Goal: Navigation & Orientation: Find specific page/section

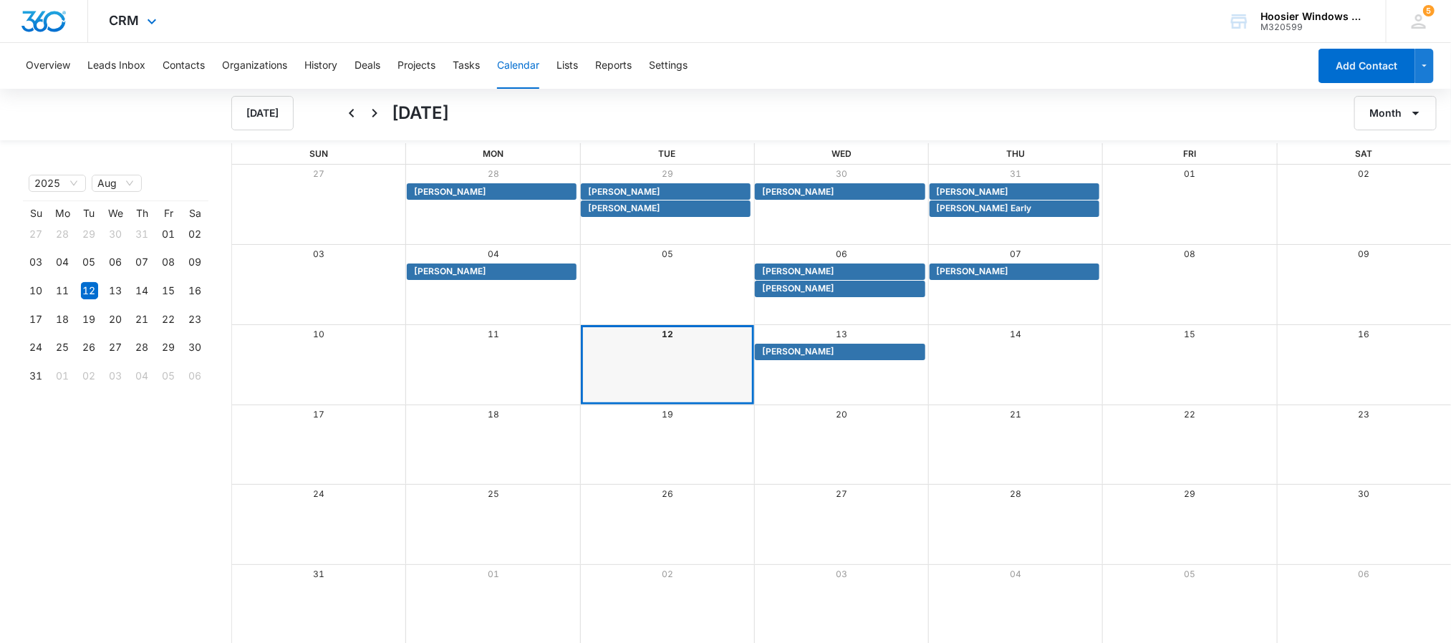
click at [65, 18] on img "Dashboard" at bounding box center [44, 21] width 46 height 21
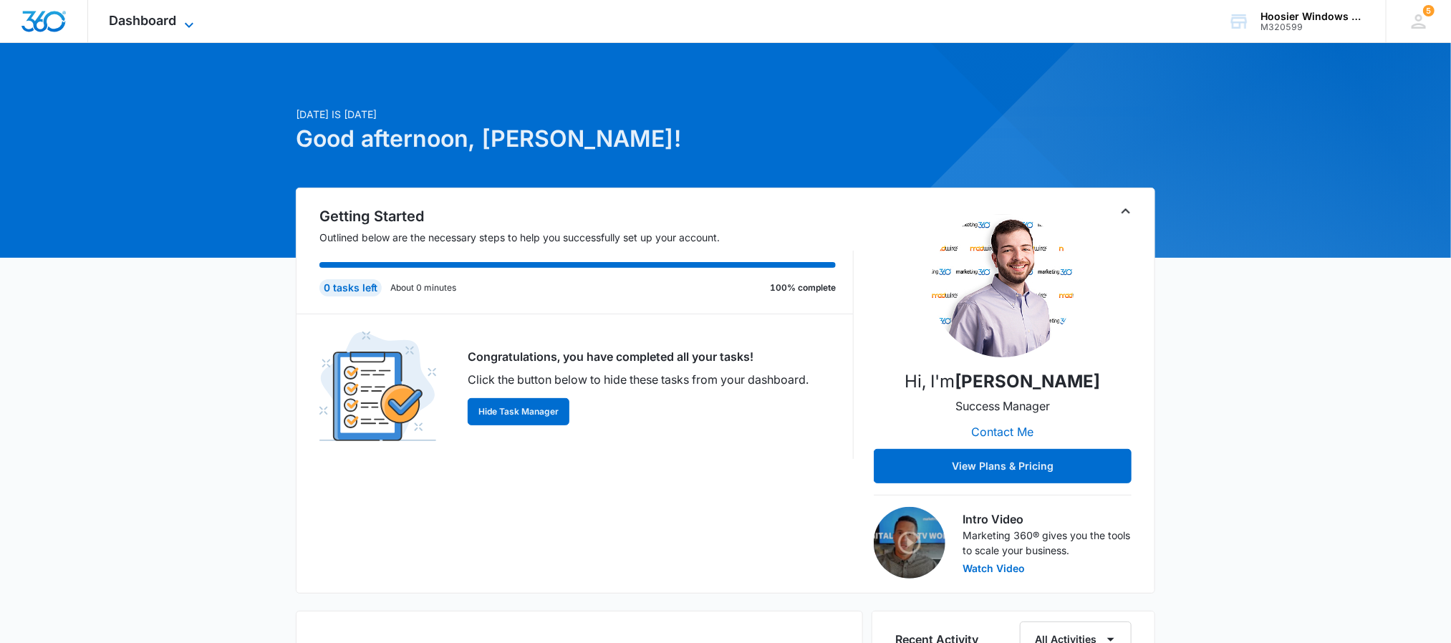
click at [181, 22] on icon at bounding box center [188, 24] width 17 height 17
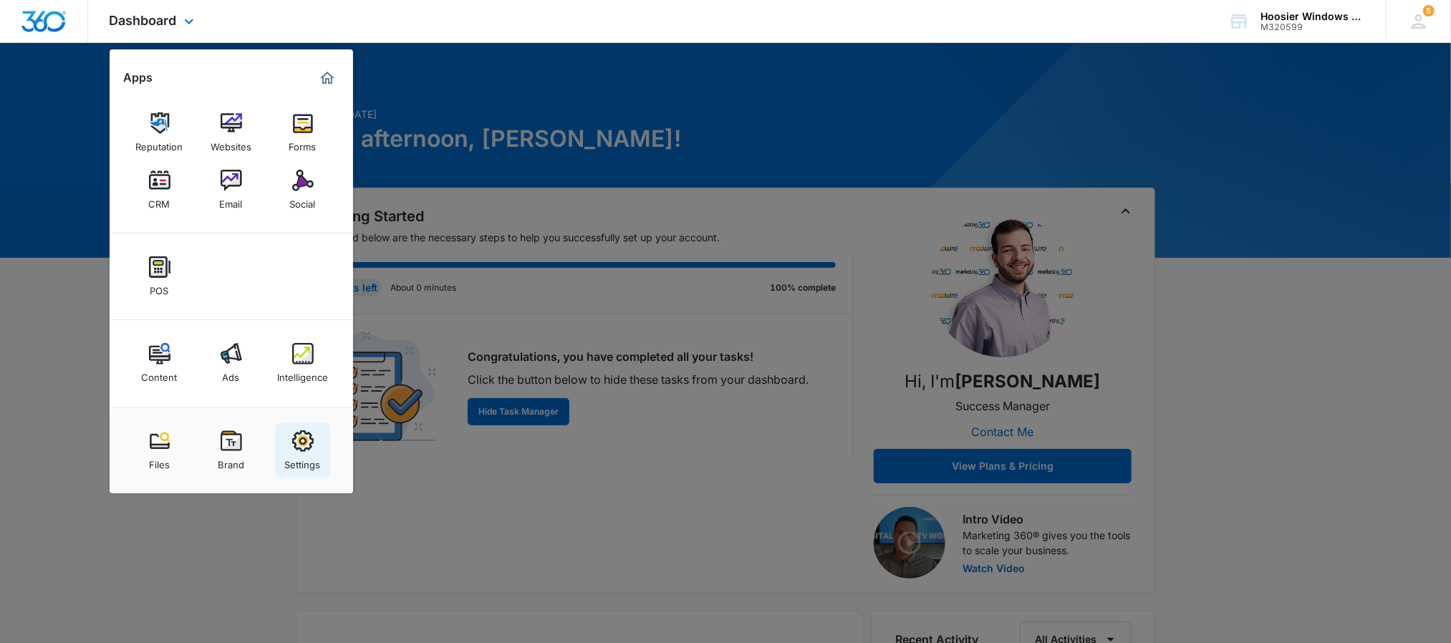
click at [292, 449] on img at bounding box center [302, 440] width 21 height 21
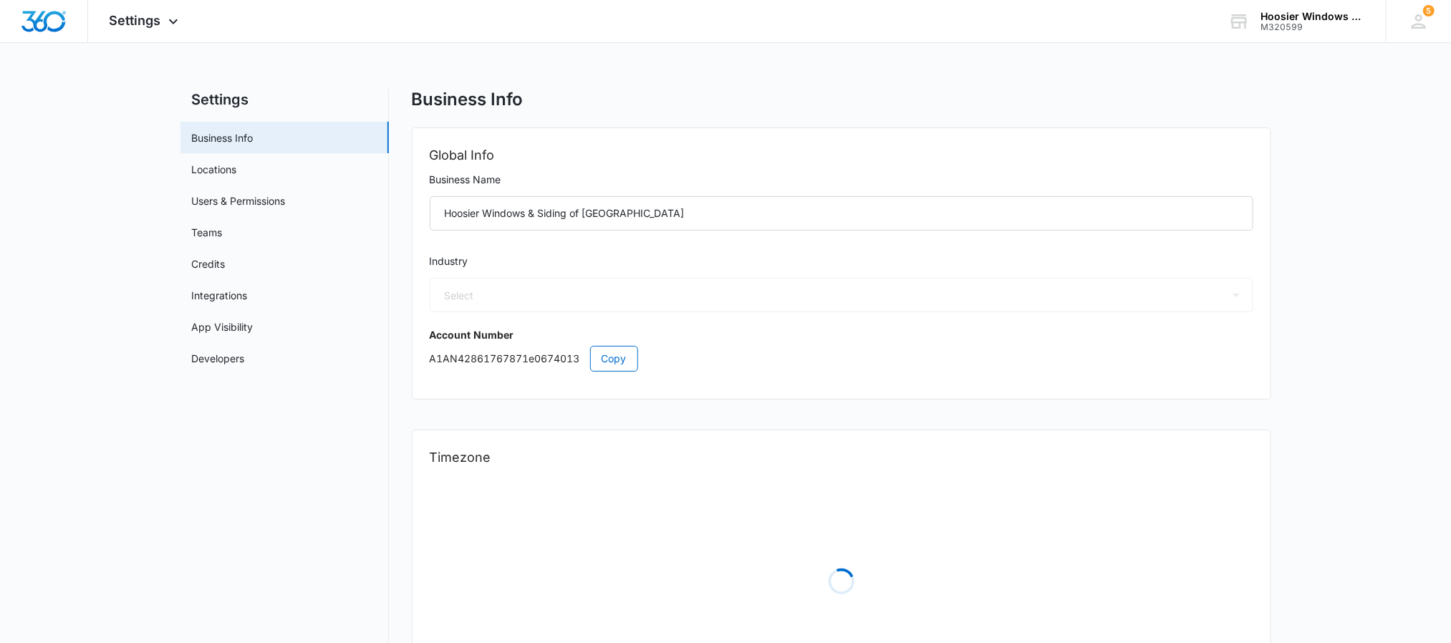
select select "4"
select select "US"
select select "[GEOGRAPHIC_DATA]/[US_STATE]/[GEOGRAPHIC_DATA]"
click at [222, 258] on link "Credits" at bounding box center [209, 263] width 34 height 15
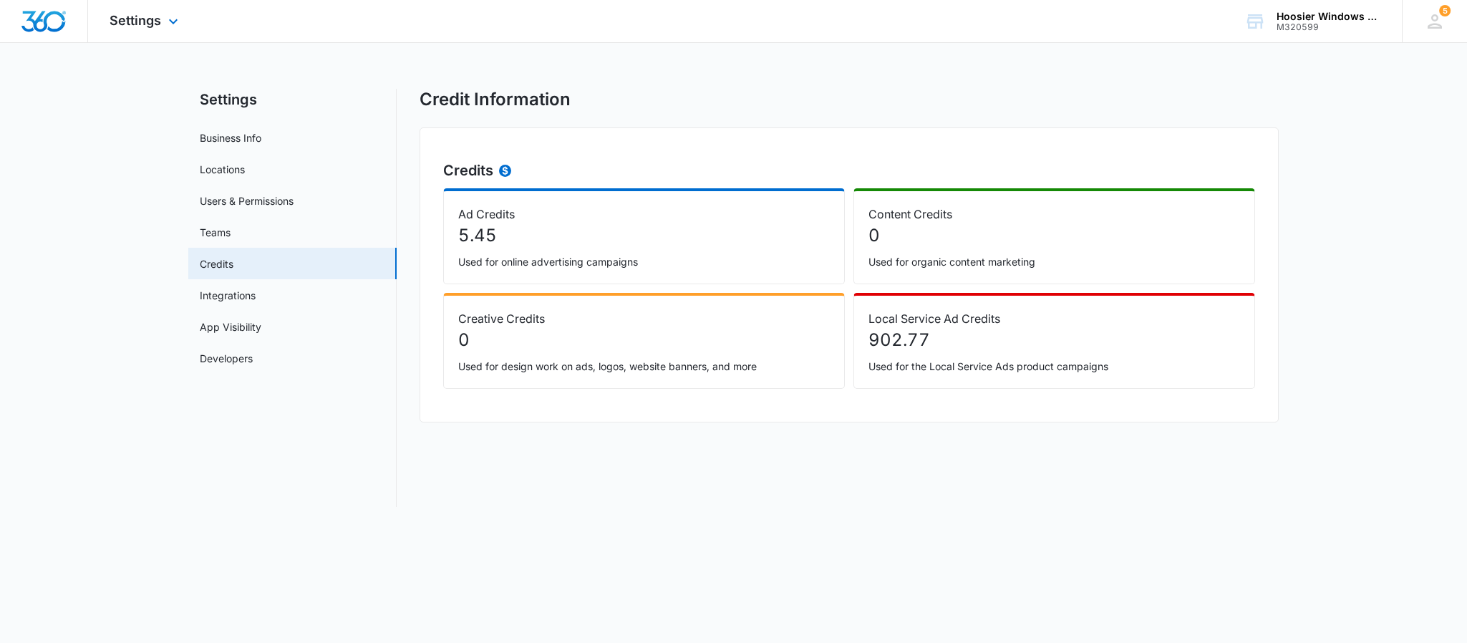
click at [52, 26] on img "Dashboard" at bounding box center [44, 21] width 46 height 21
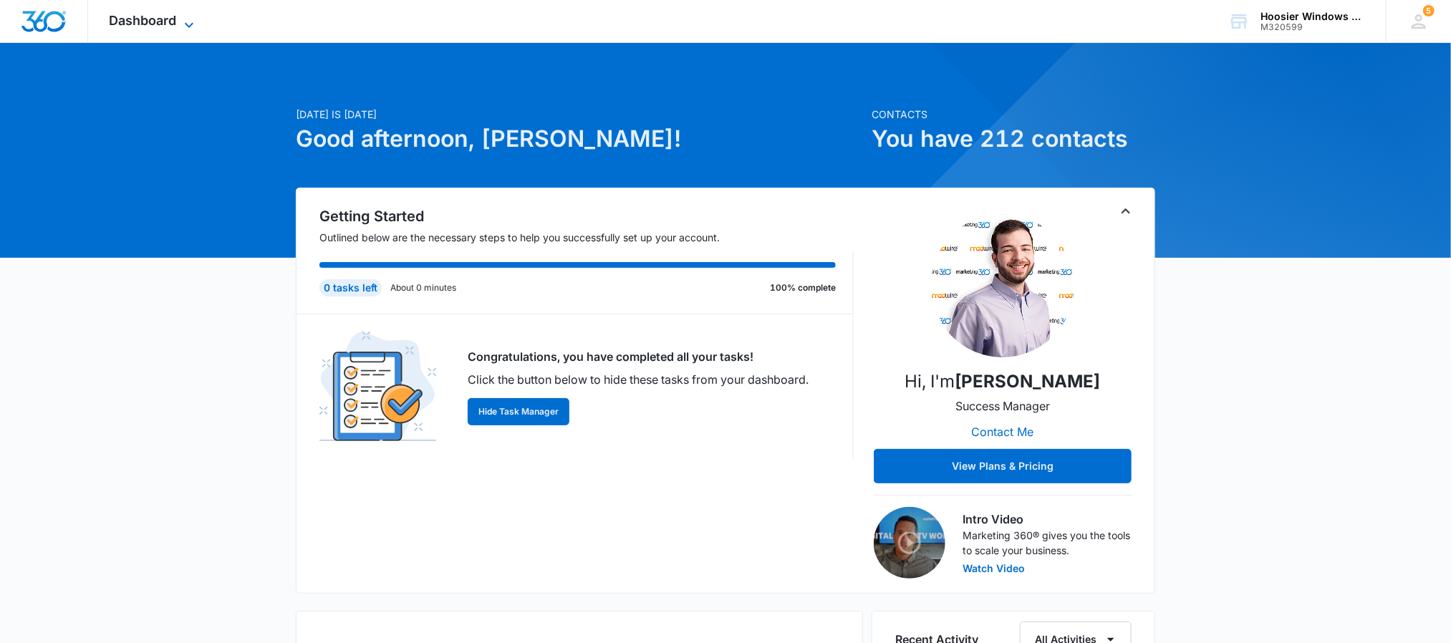
click at [127, 16] on span "Dashboard" at bounding box center [143, 20] width 67 height 15
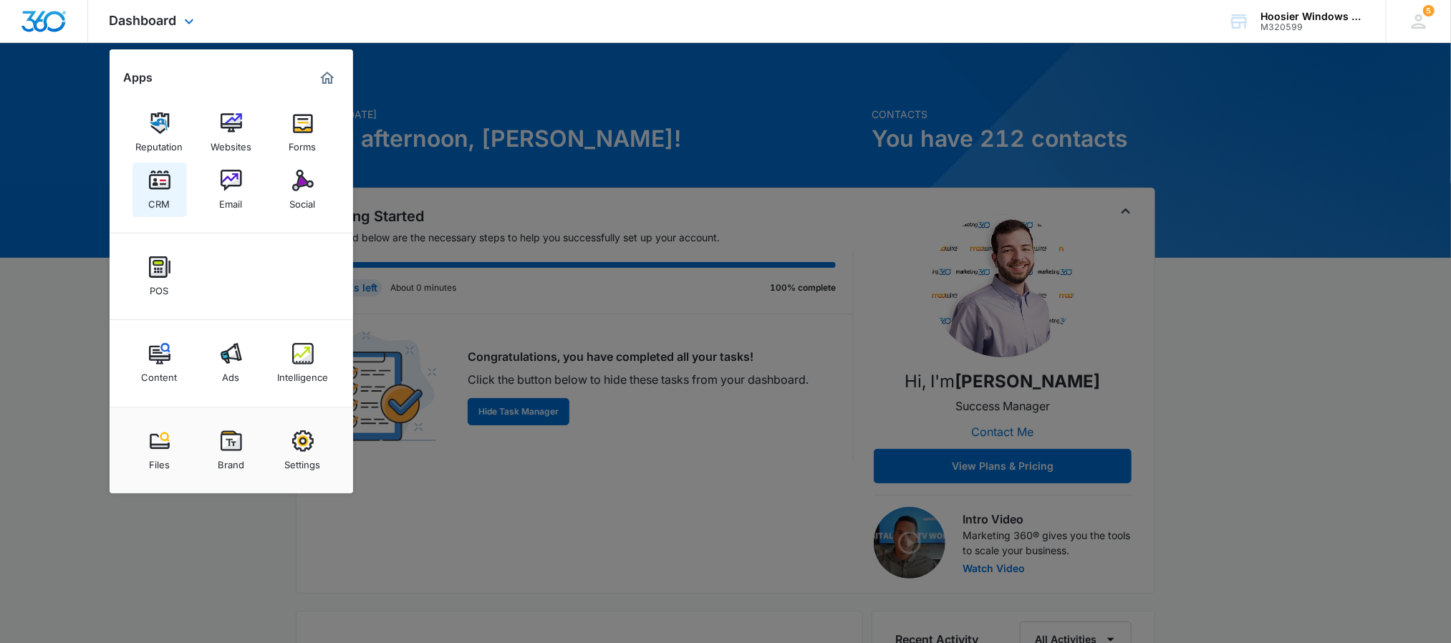
click at [168, 185] on img at bounding box center [159, 180] width 21 height 21
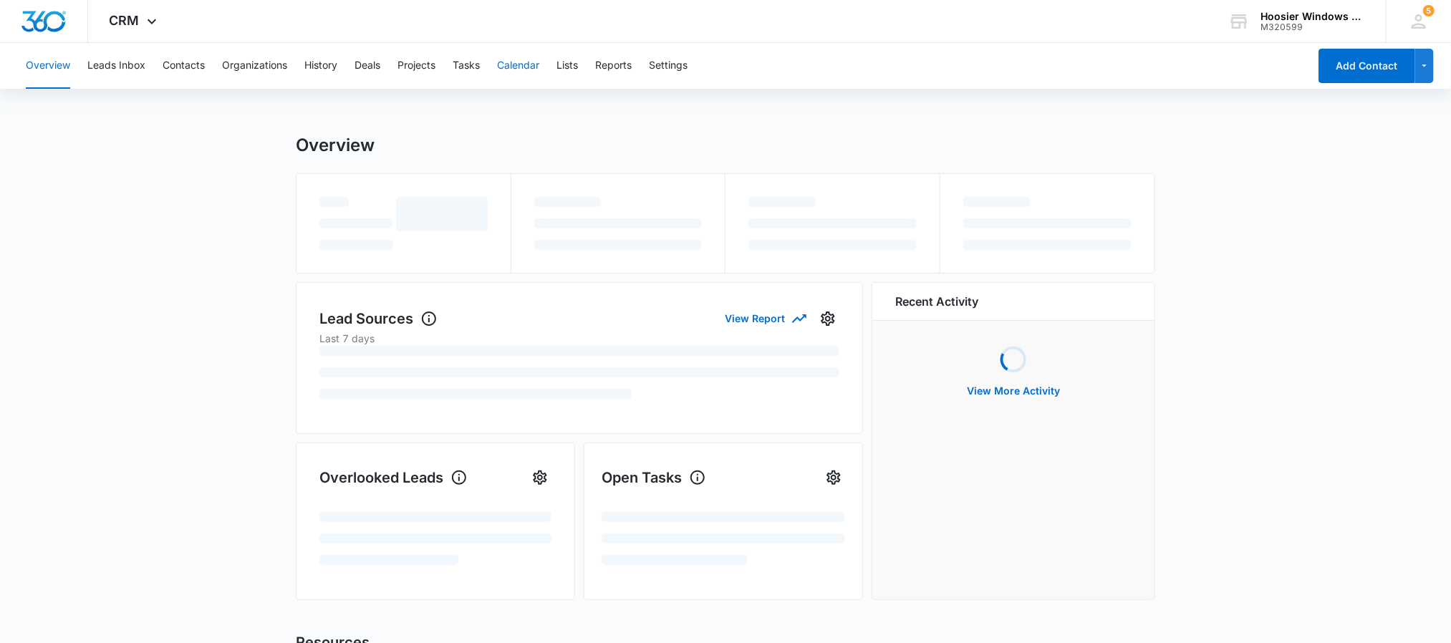
click at [524, 69] on button "Calendar" at bounding box center [518, 66] width 42 height 46
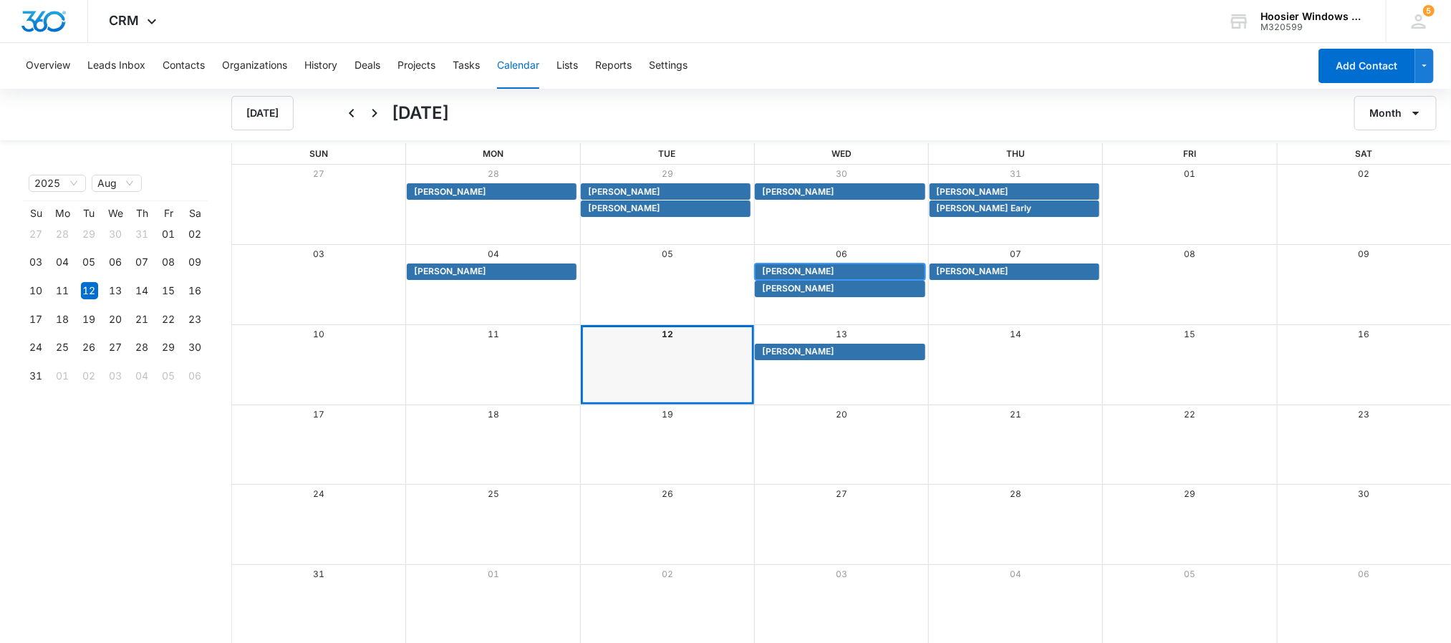
click at [778, 273] on span "[PERSON_NAME]" at bounding box center [798, 271] width 72 height 13
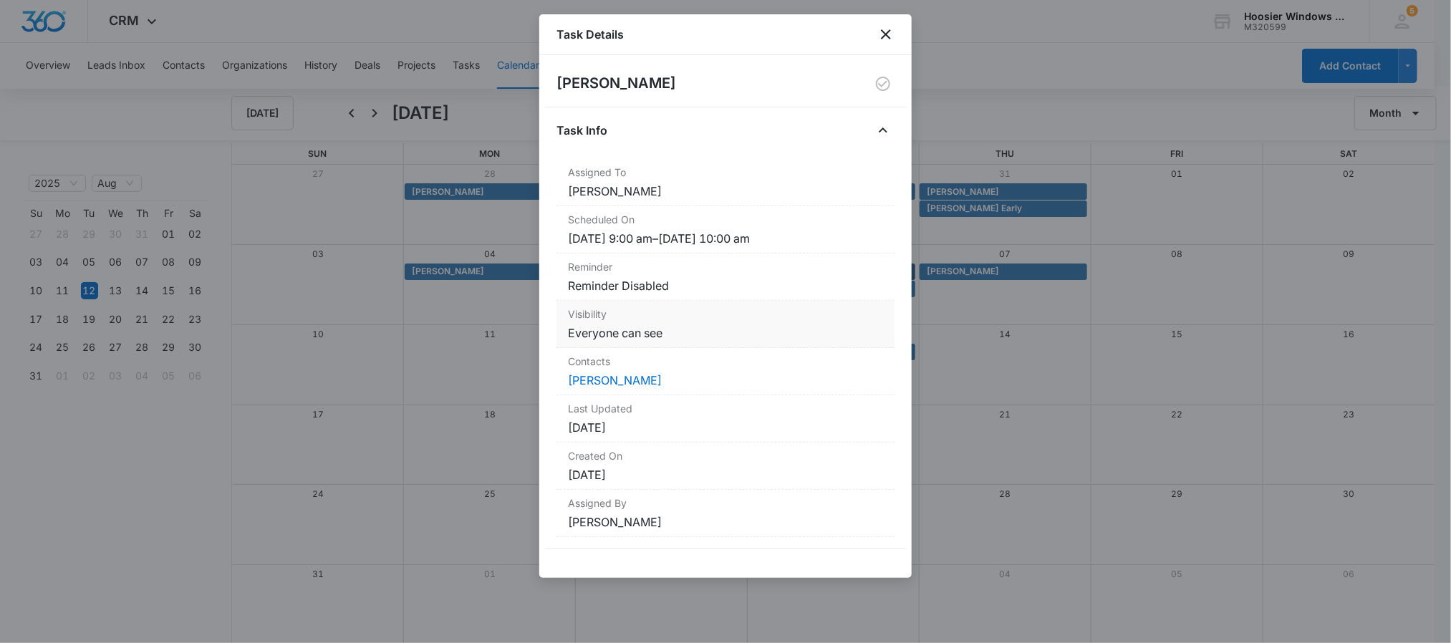
scroll to position [1, 0]
click at [604, 382] on link "[PERSON_NAME]" at bounding box center [615, 380] width 94 height 14
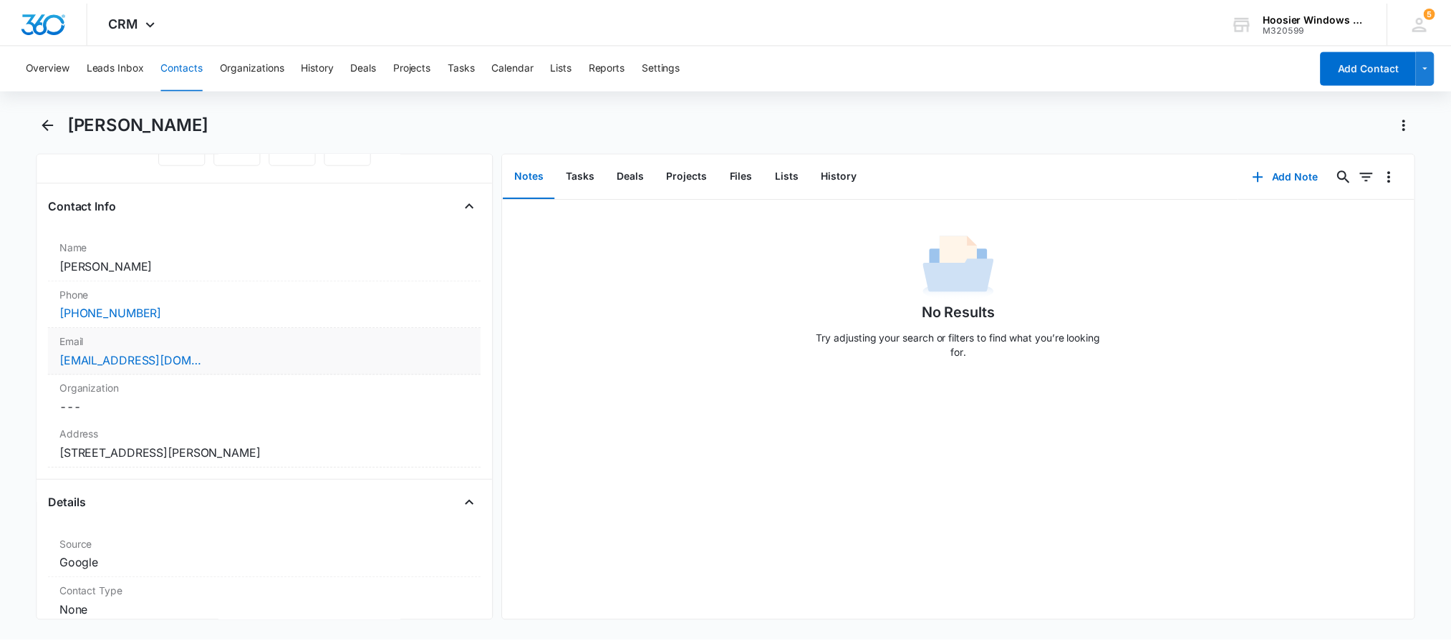
scroll to position [215, 0]
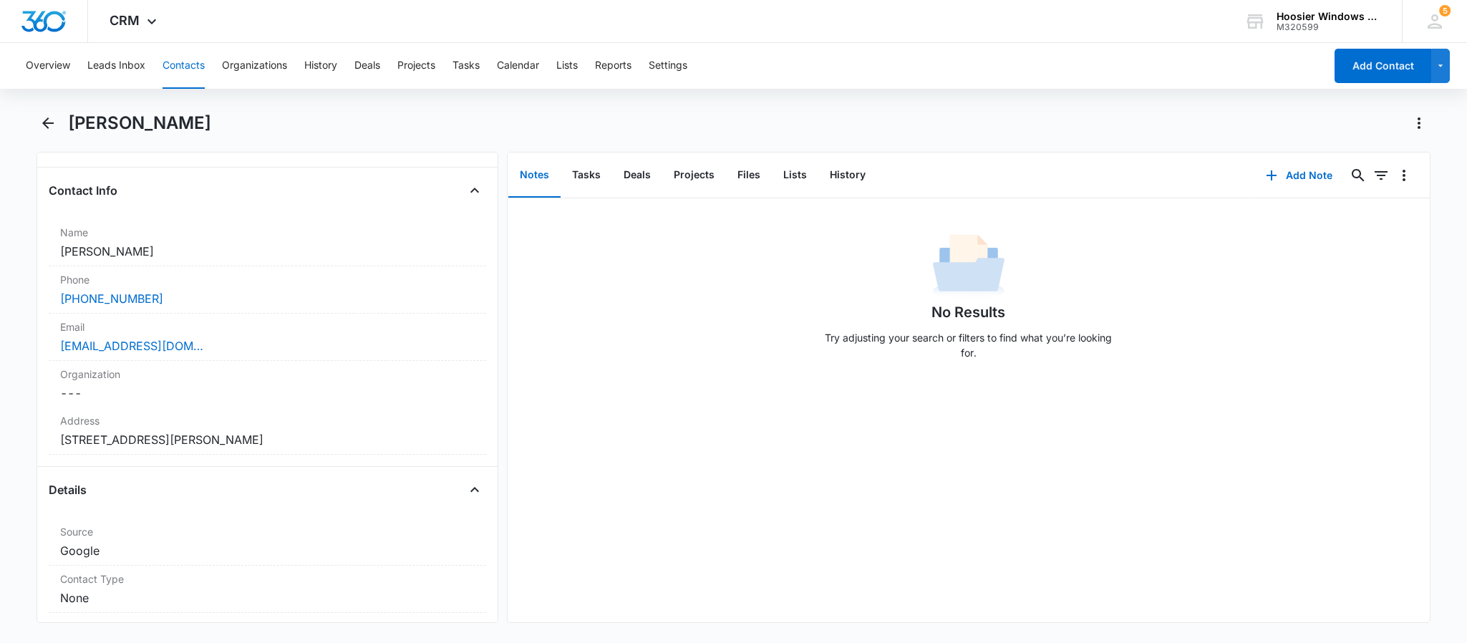
click at [496, 67] on div "Overview Leads Inbox Contacts Organizations History Deals Projects Tasks Calend…" at bounding box center [670, 66] width 1307 height 46
click at [508, 61] on button "Calendar" at bounding box center [518, 66] width 42 height 46
